Goal: Information Seeking & Learning: Learn about a topic

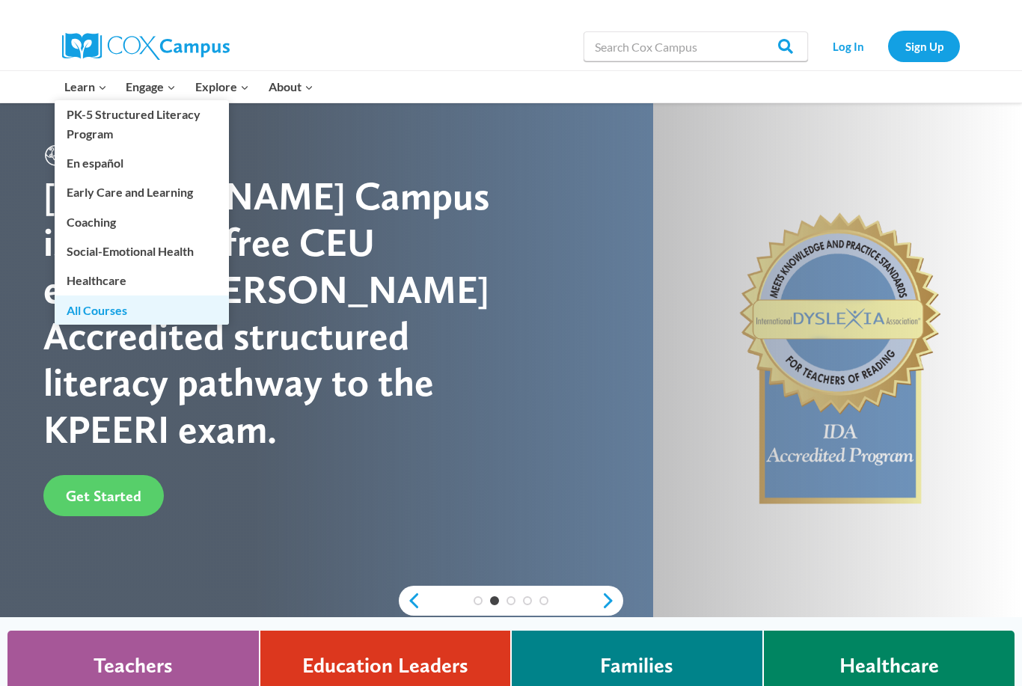
click at [112, 310] on link "All Courses" at bounding box center [142, 309] width 174 height 28
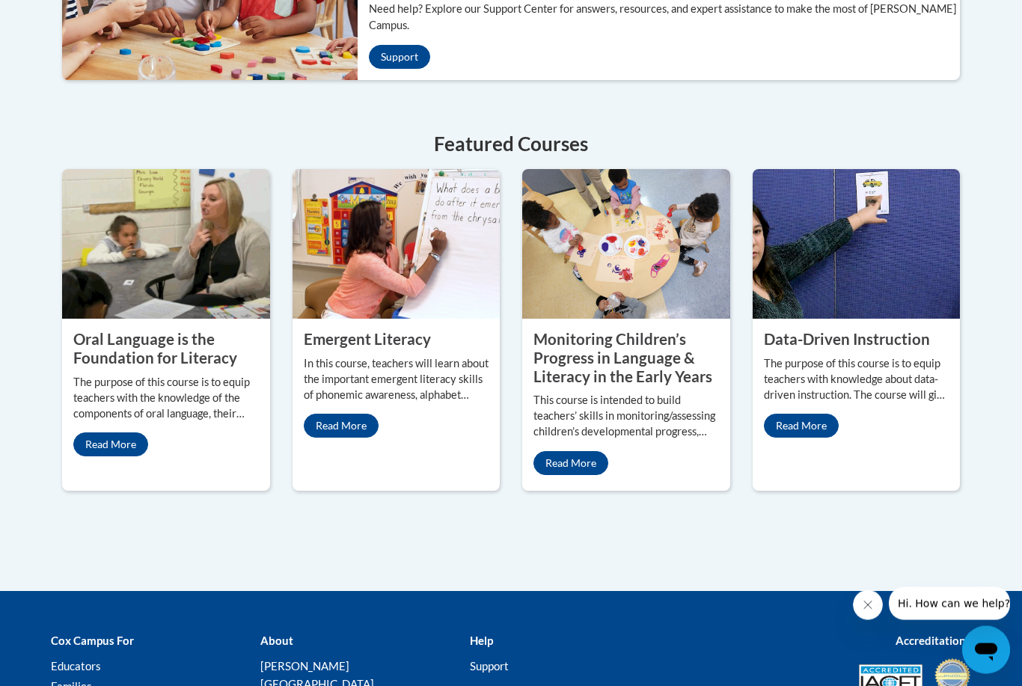
scroll to position [625, 0]
click at [806, 438] on link "Read More" at bounding box center [801, 426] width 75 height 24
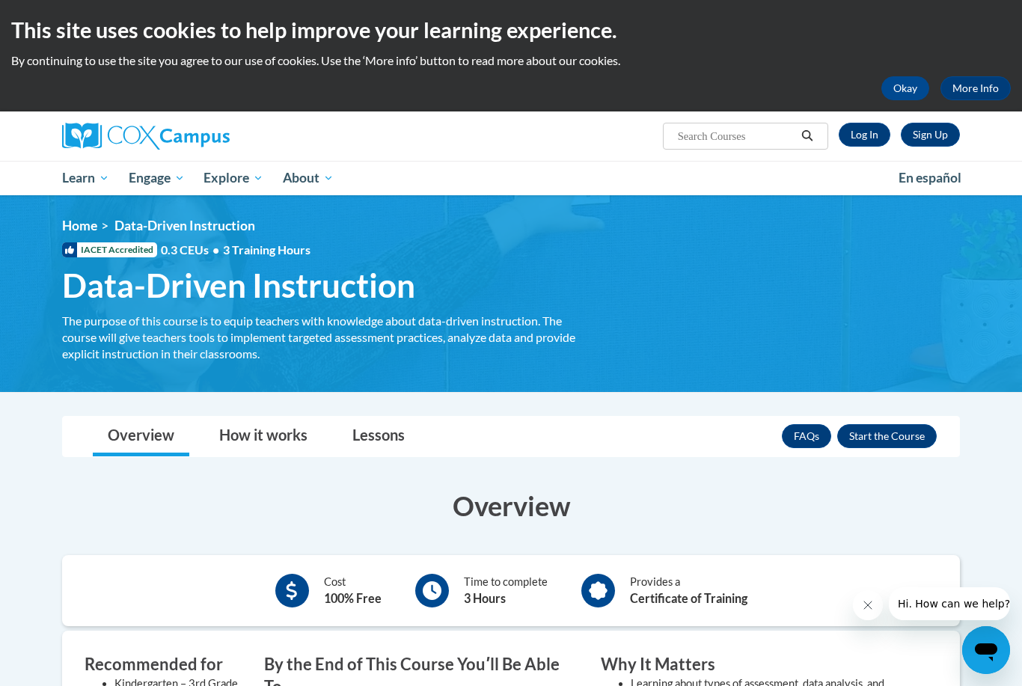
click at [693, 137] on input "Search..." at bounding box center [736, 136] width 120 height 18
type input "Dyslexia"
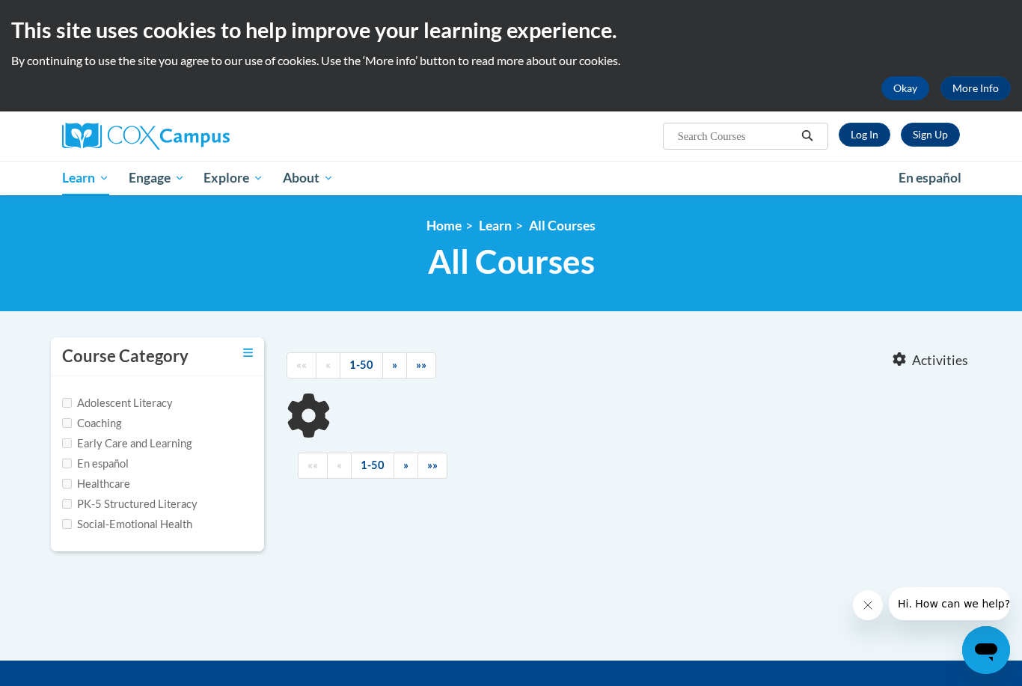
type input "Dyslexia"
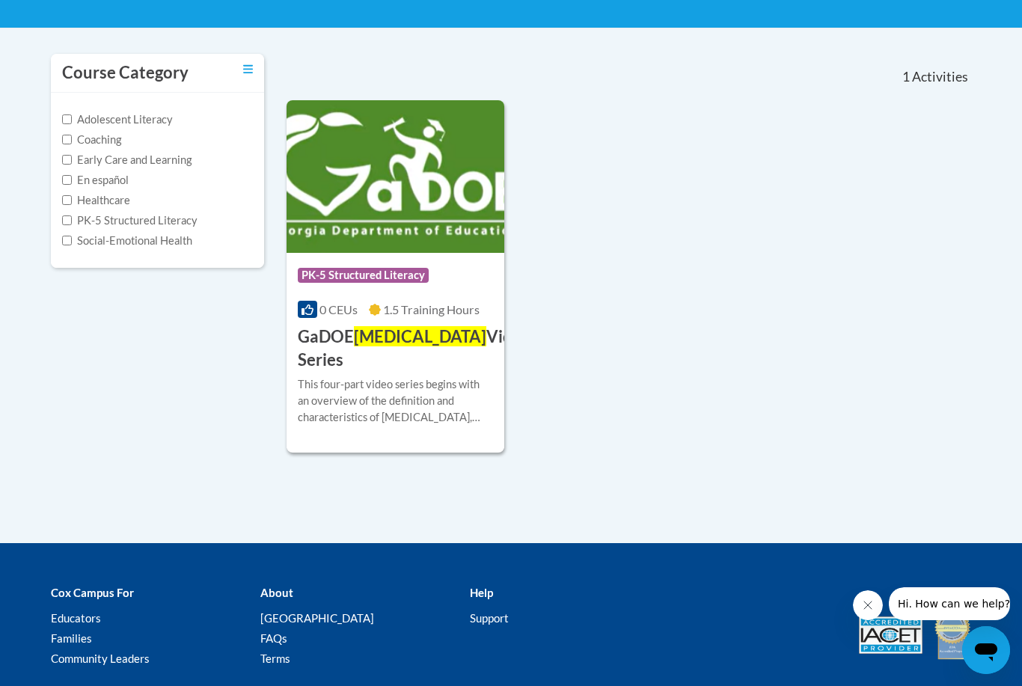
scroll to position [286, 0]
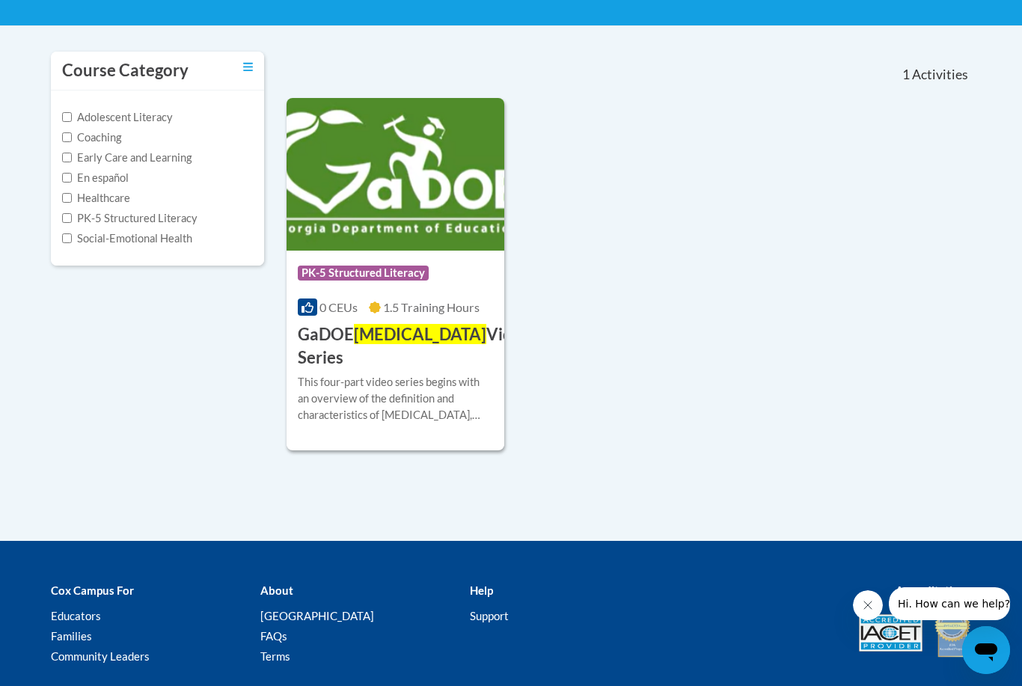
click at [390, 379] on div "This four-part video series begins with an overview of the definition and chara…" at bounding box center [395, 398] width 195 height 49
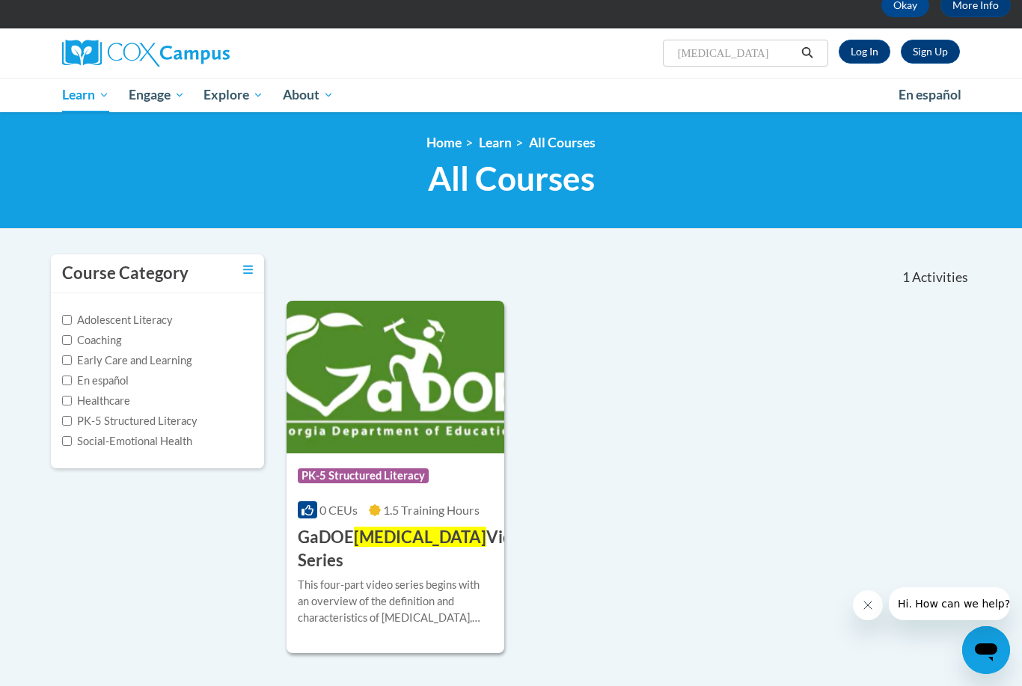
scroll to position [0, 0]
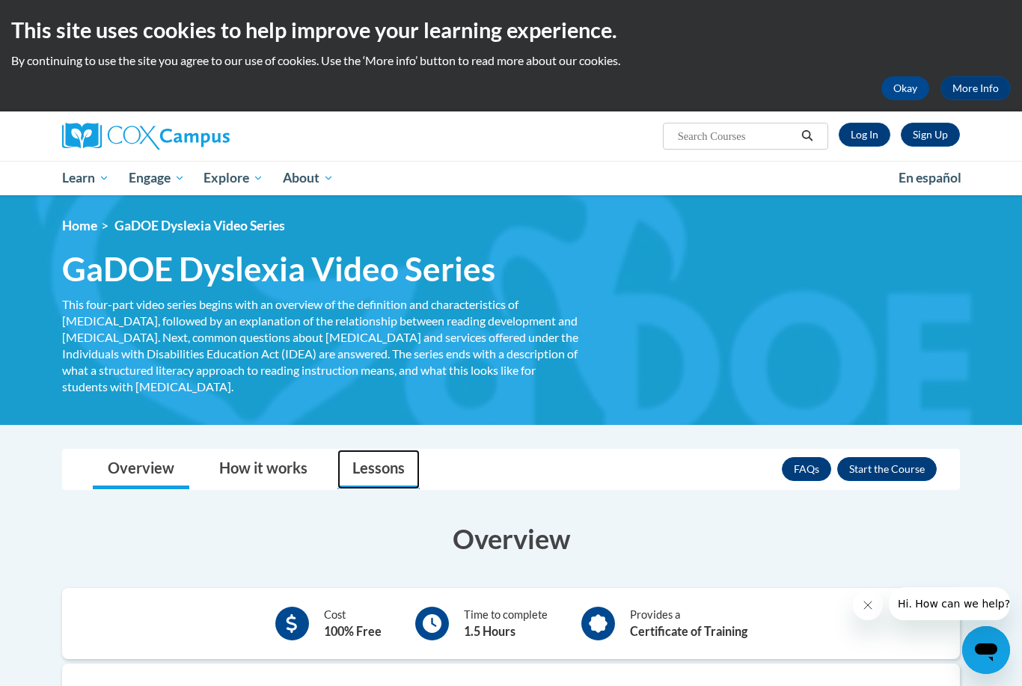
click at [383, 456] on link "Lessons" at bounding box center [378, 470] width 82 height 40
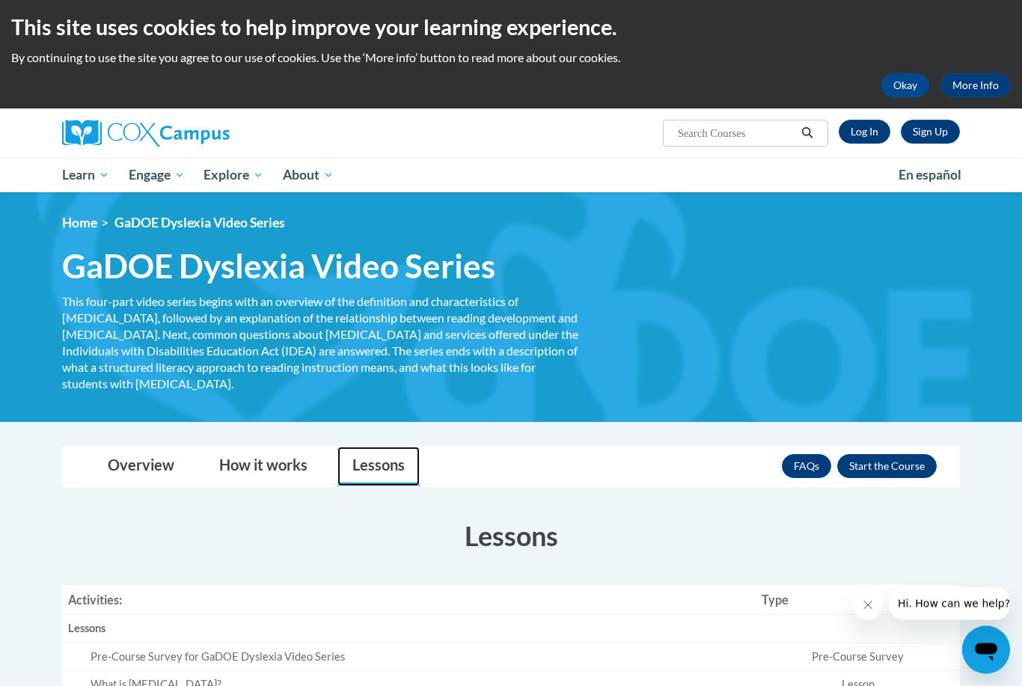
scroll to position [3, 0]
